Goal: Information Seeking & Learning: Learn about a topic

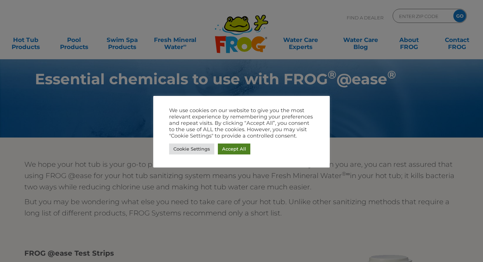
click at [223, 150] on link "Accept All" at bounding box center [234, 149] width 32 height 11
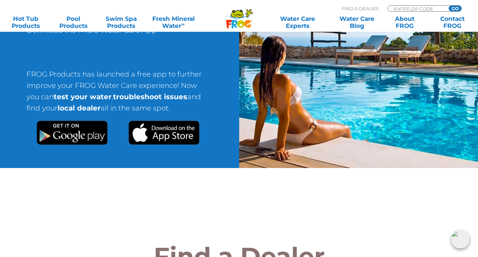
scroll to position [989, 0]
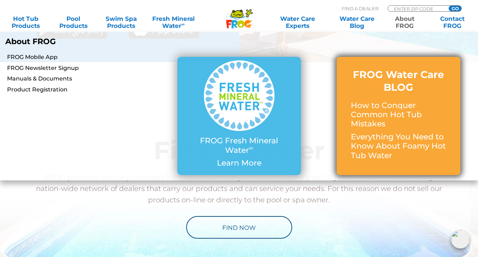
click at [394, 90] on h3 "FROG Water Care BLOG" at bounding box center [398, 81] width 95 height 26
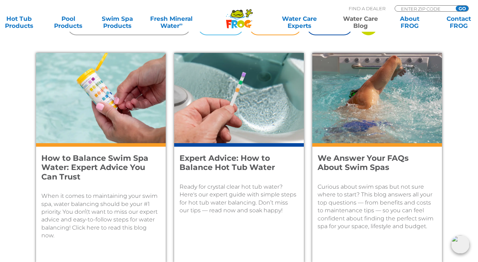
scroll to position [315, 0]
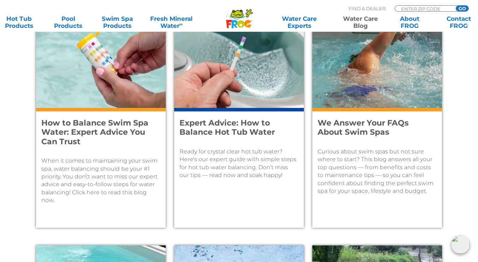
click at [124, 140] on h4 "How to Balance Swim Spa Water: Expert Advice You Can Trust" at bounding box center [96, 133] width 110 height 28
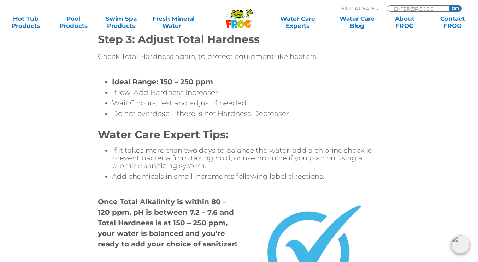
scroll to position [2119, 0]
